Goal: Use online tool/utility: Utilize a website feature to perform a specific function

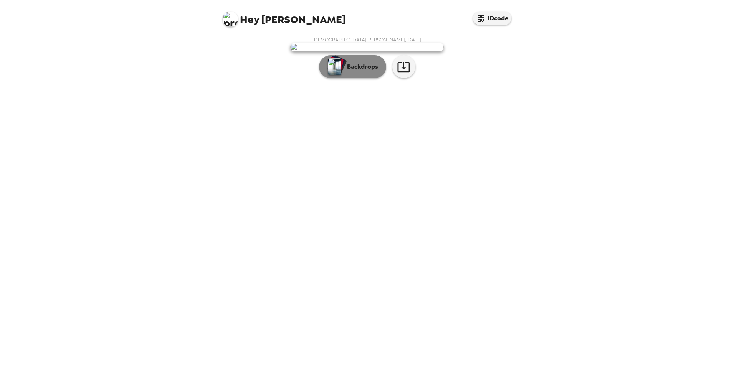
click at [358, 71] on p "Backdrops" at bounding box center [360, 66] width 35 height 9
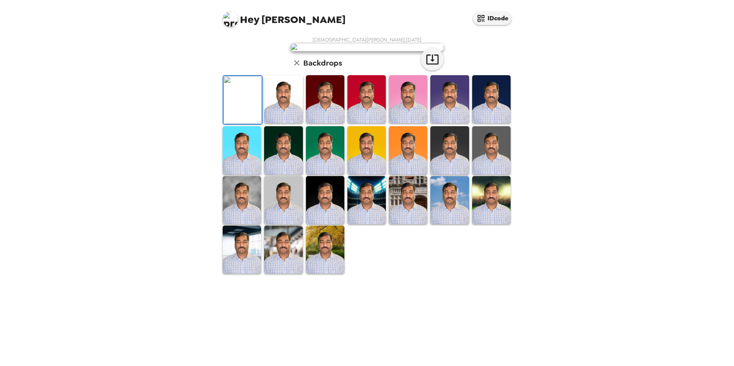
click at [278, 123] on img at bounding box center [283, 99] width 38 height 48
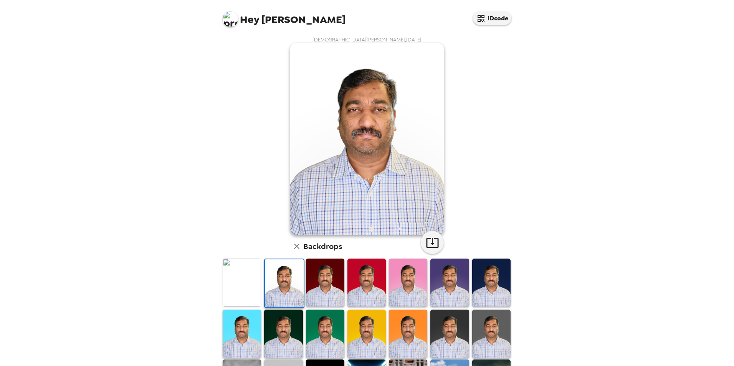
scroll to position [99, 0]
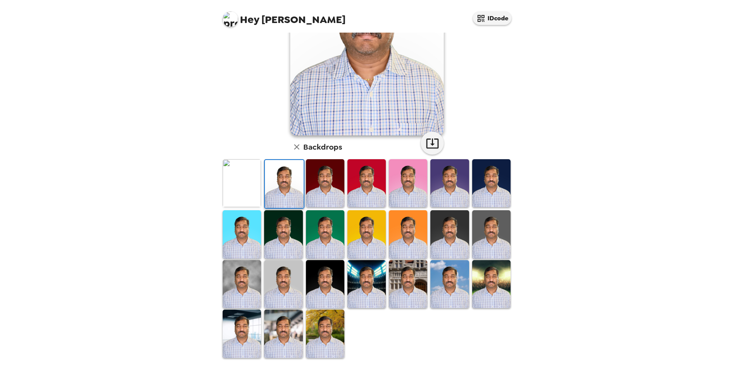
click at [363, 278] on img at bounding box center [366, 284] width 38 height 48
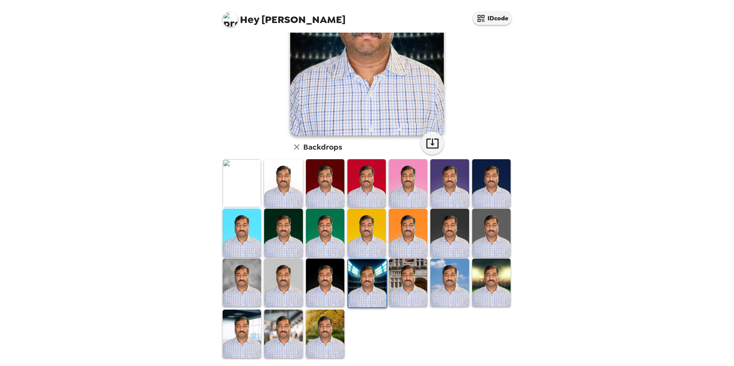
scroll to position [0, 0]
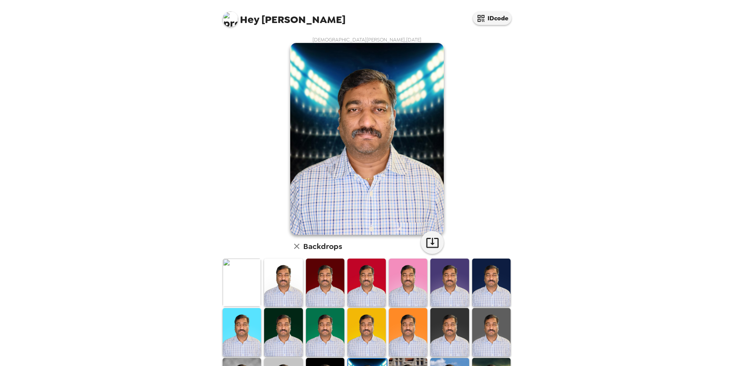
click at [322, 319] on img at bounding box center [325, 332] width 38 height 48
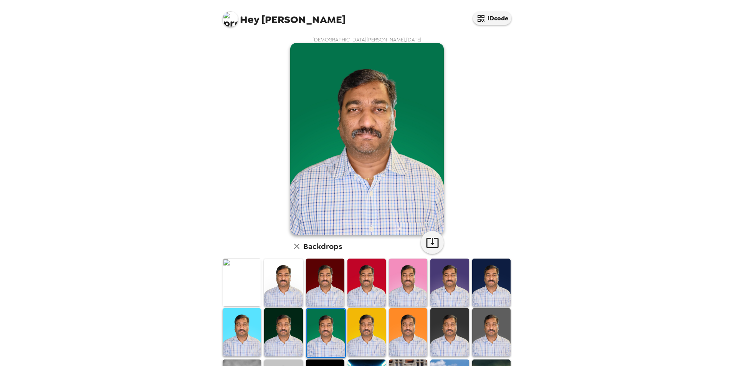
click at [284, 319] on img at bounding box center [283, 332] width 38 height 48
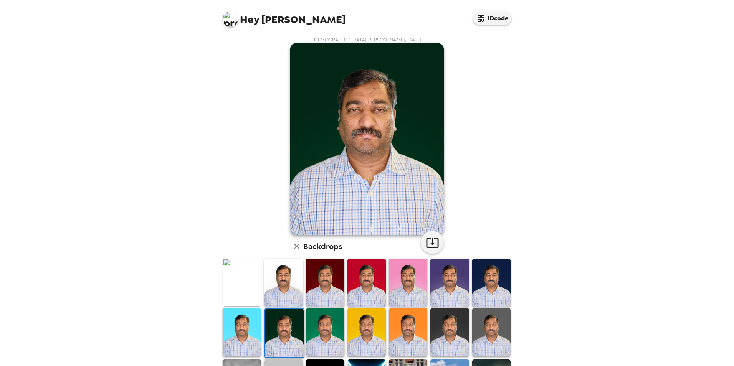
click at [242, 328] on img at bounding box center [242, 332] width 38 height 48
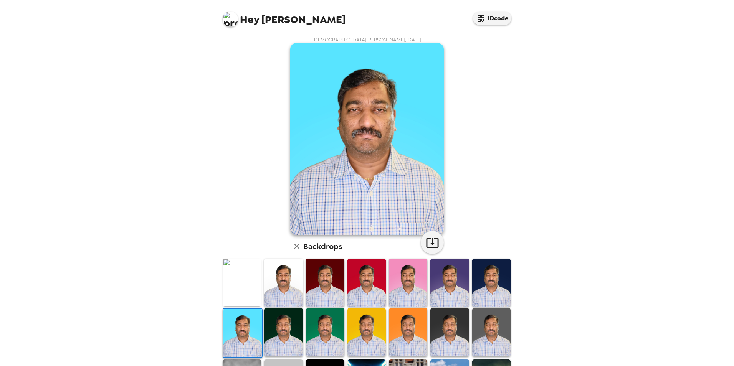
click at [243, 284] on img at bounding box center [242, 283] width 38 height 48
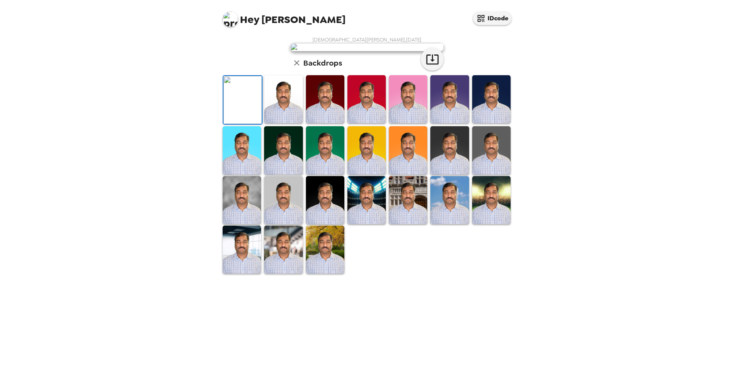
click at [481, 123] on img at bounding box center [491, 99] width 38 height 48
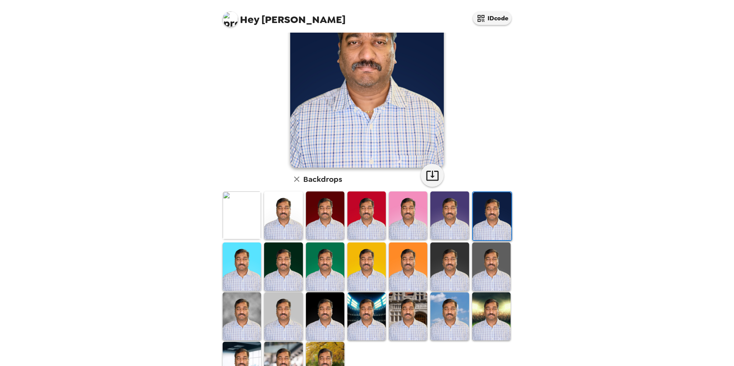
scroll to position [99, 0]
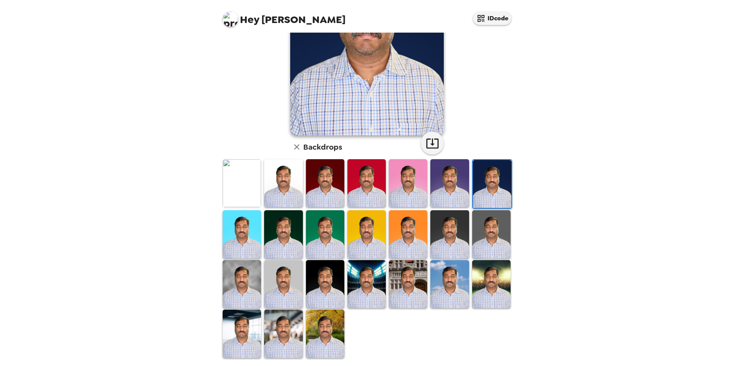
click at [321, 318] on img at bounding box center [325, 334] width 38 height 48
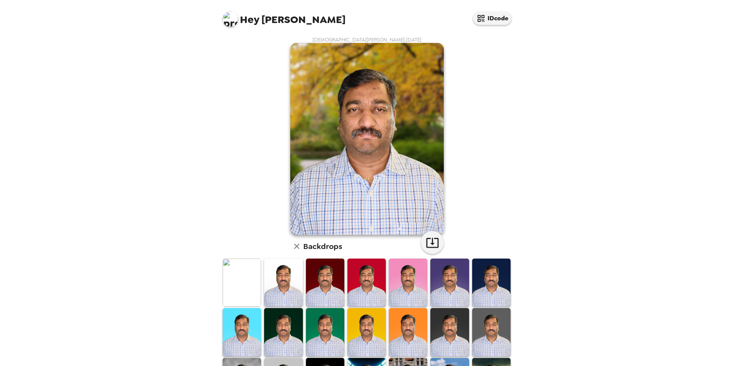
scroll to position [89, 0]
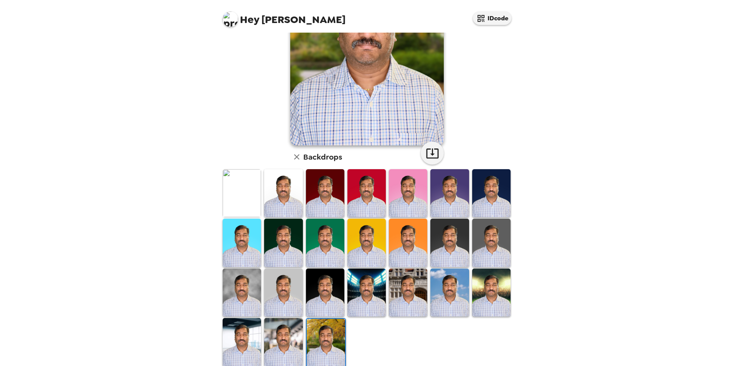
click at [281, 335] on img at bounding box center [283, 342] width 38 height 48
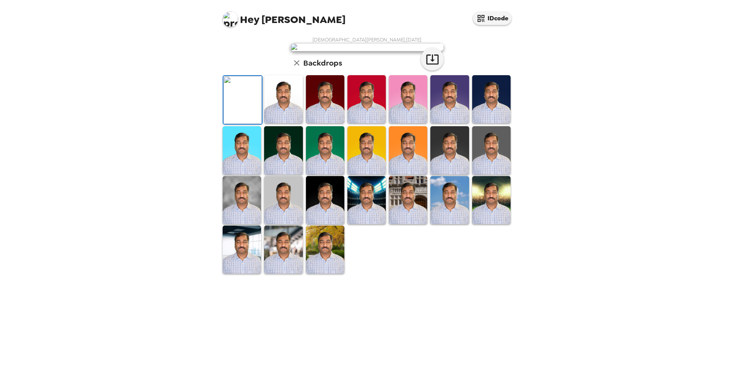
drag, startPoint x: 283, startPoint y: 271, endPoint x: 375, endPoint y: 261, distance: 93.1
click at [283, 123] on img at bounding box center [283, 99] width 38 height 48
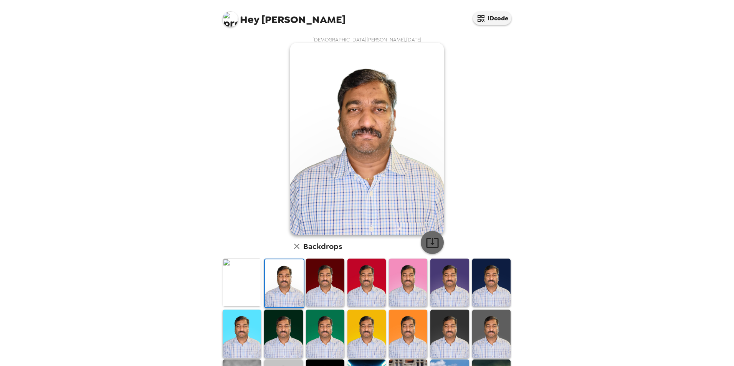
click at [431, 242] on icon "button" at bounding box center [432, 242] width 13 height 13
